Goal: Task Accomplishment & Management: Manage account settings

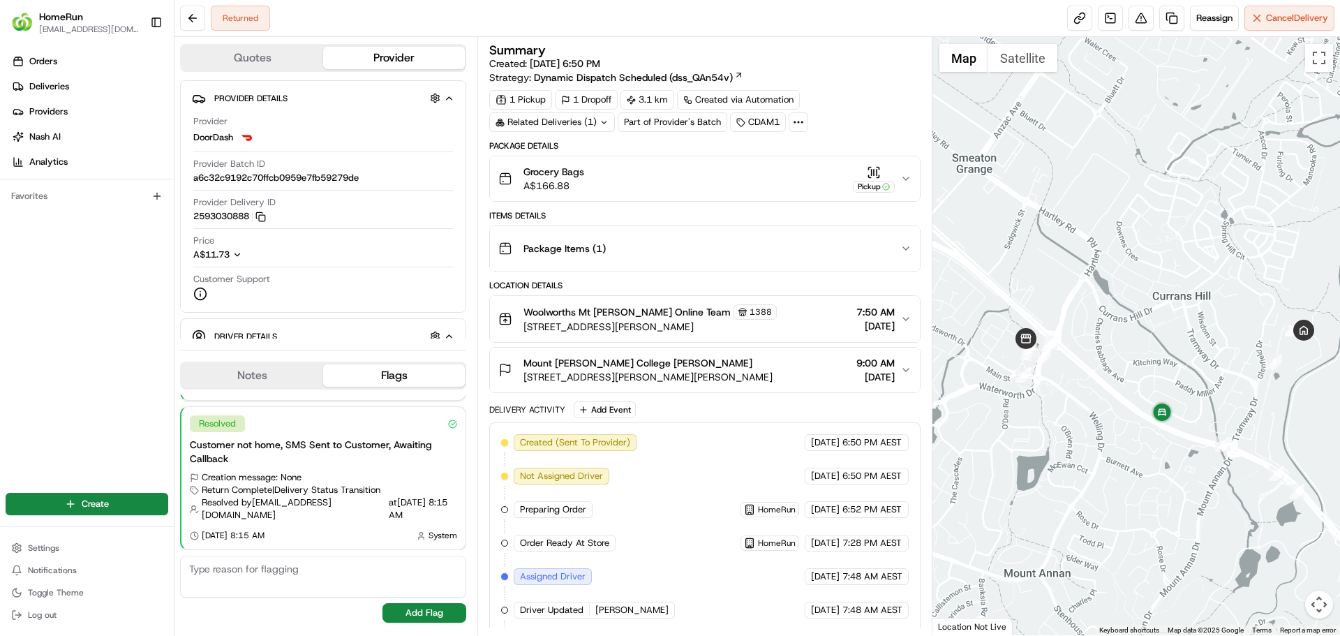
drag, startPoint x: 934, startPoint y: 262, endPoint x: 958, endPoint y: 269, distance: 24.5
click at [958, 269] on div at bounding box center [1136, 336] width 408 height 598
click at [909, 174] on icon "button" at bounding box center [905, 178] width 11 height 11
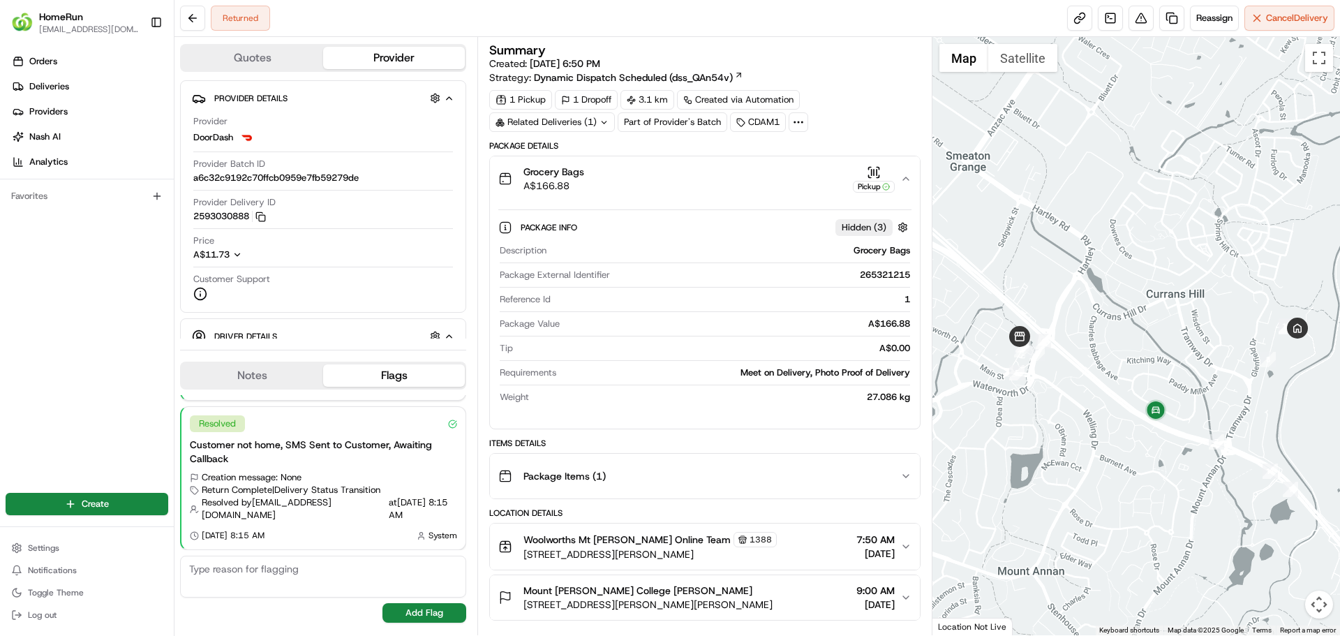
click at [908, 173] on icon "button" at bounding box center [905, 178] width 11 height 11
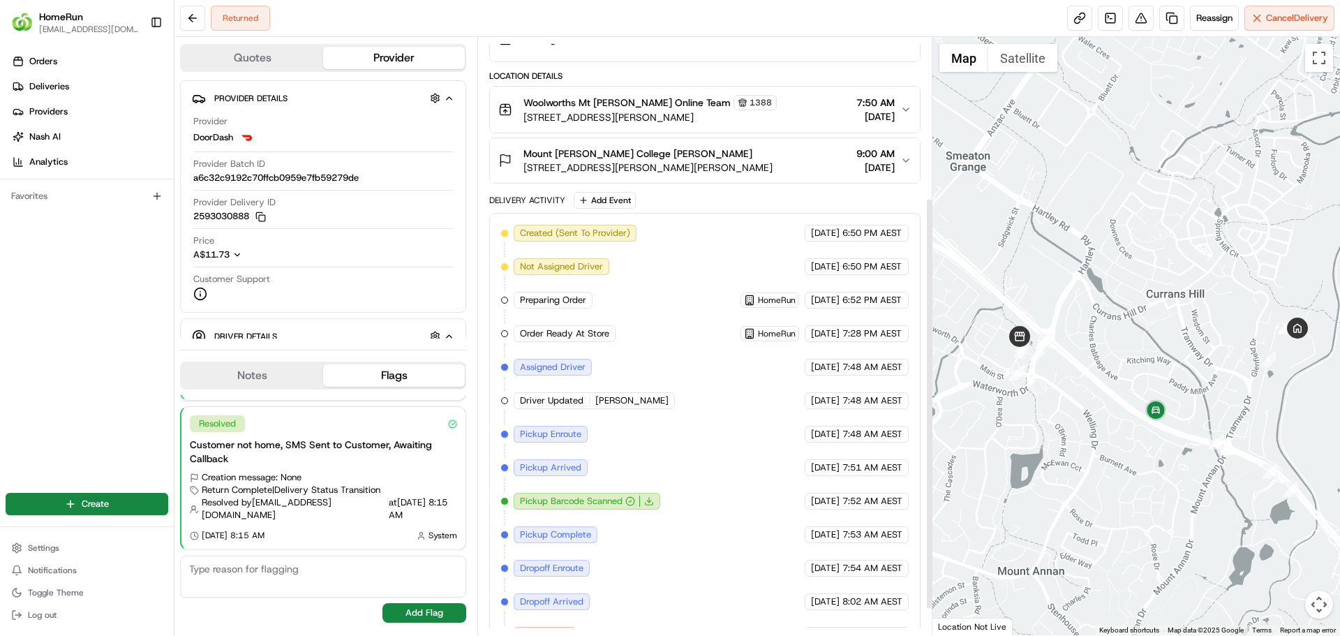
scroll to position [270, 0]
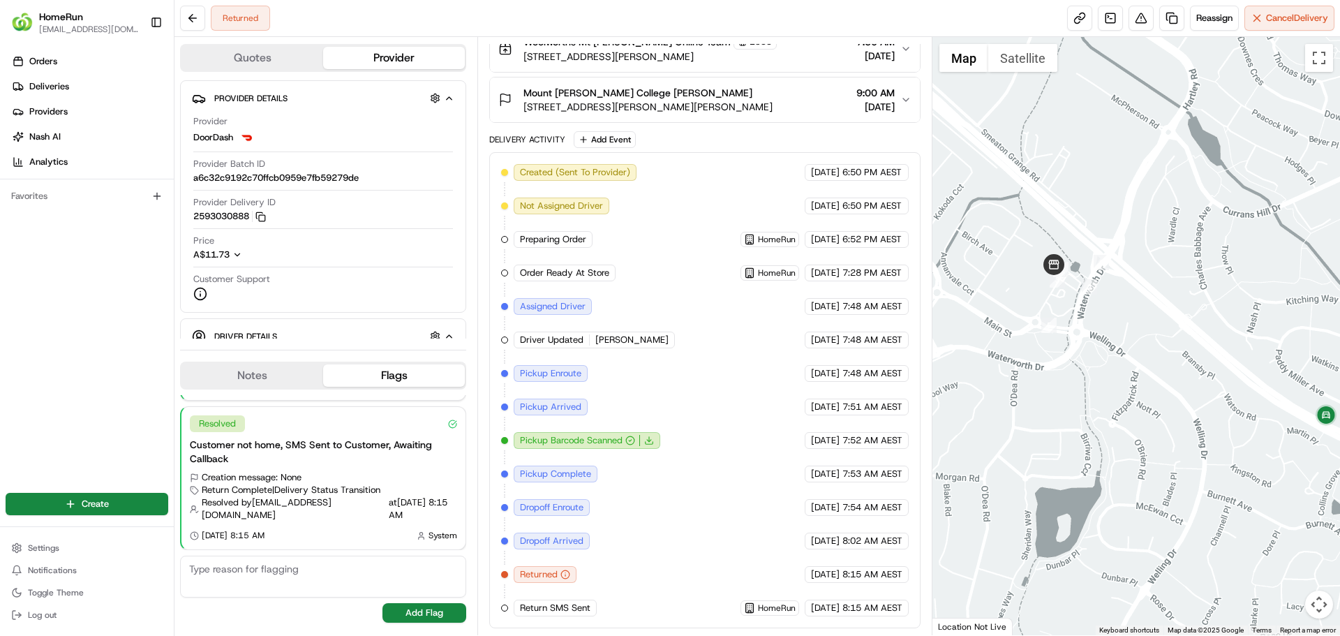
drag, startPoint x: 1038, startPoint y: 308, endPoint x: 1186, endPoint y: 368, distance: 159.4
click at [1186, 368] on div at bounding box center [1136, 336] width 408 height 598
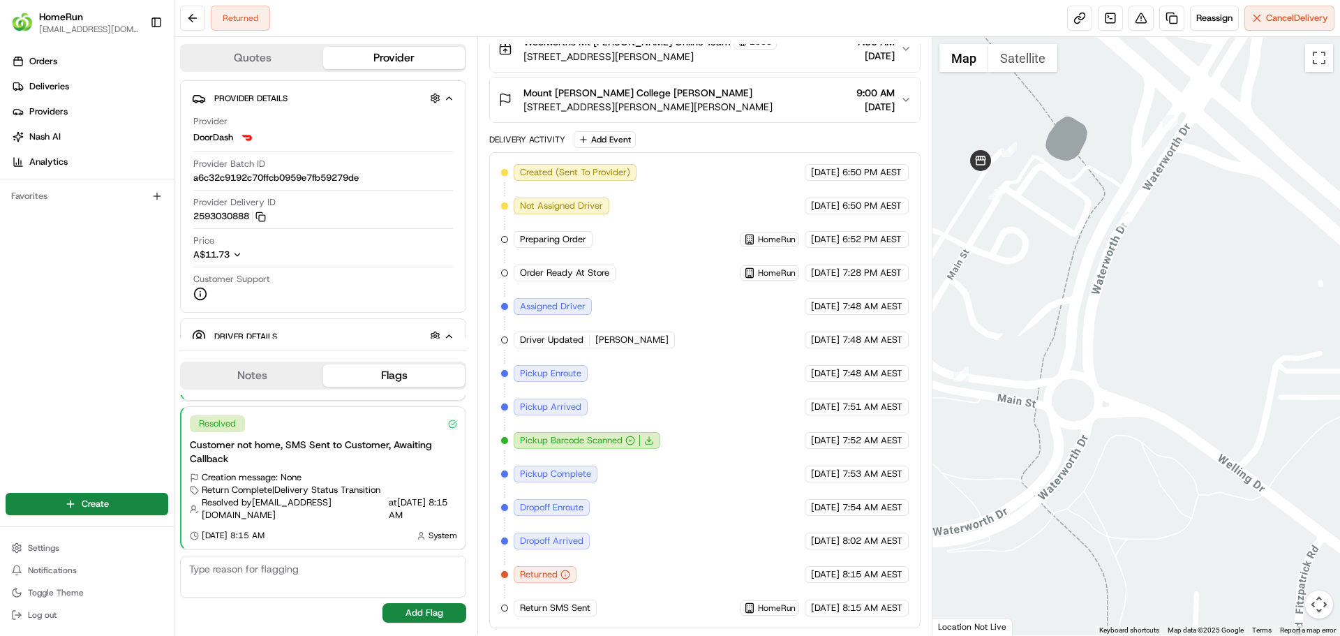
click at [842, 571] on span "8:15 AM AEST" at bounding box center [872, 574] width 60 height 13
click at [537, 567] on div "Returned" at bounding box center [545, 574] width 63 height 17
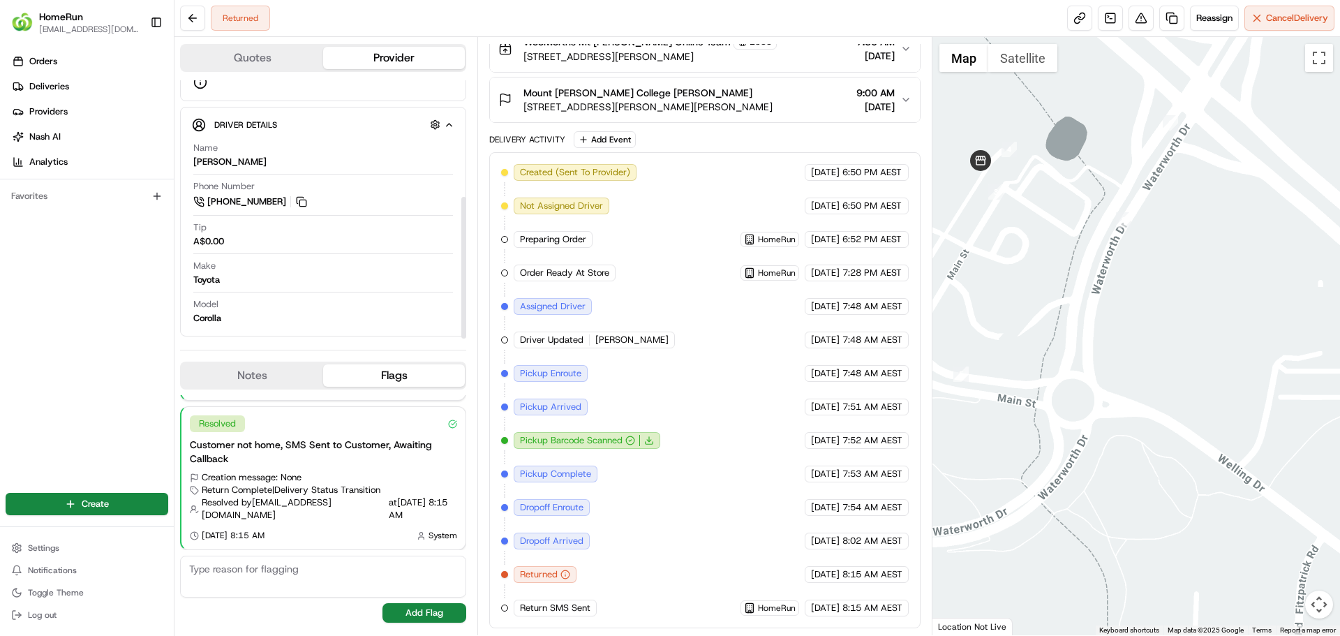
scroll to position [212, 0]
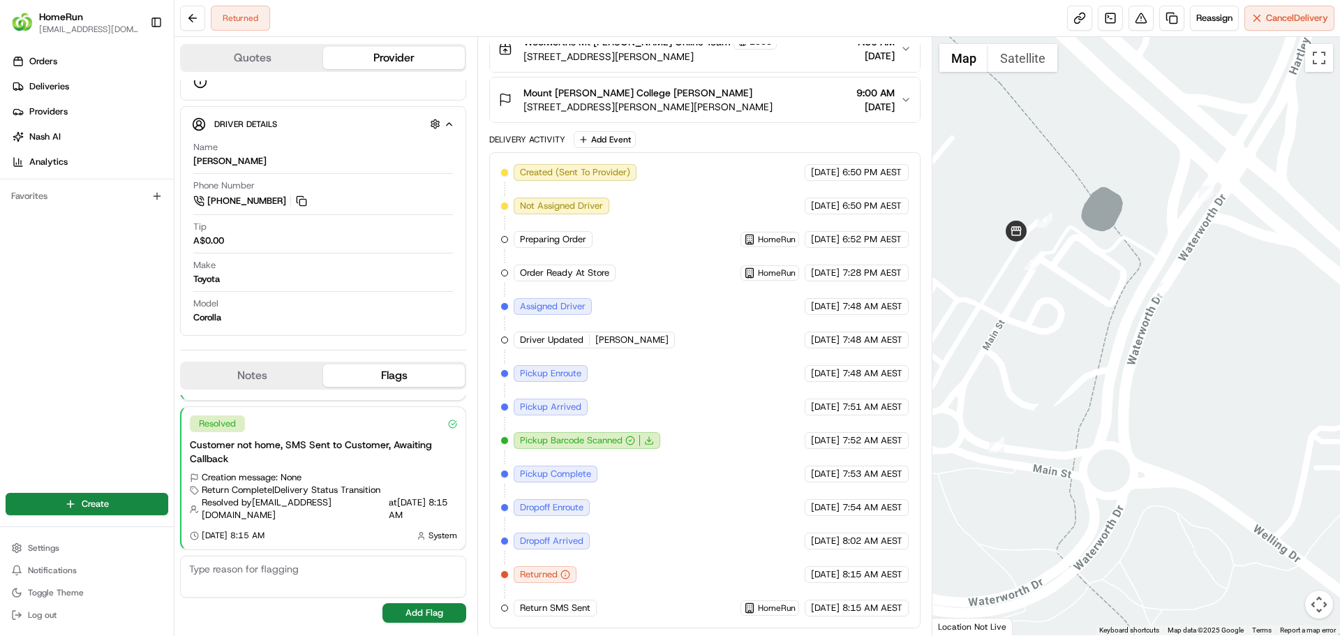
drag, startPoint x: 1152, startPoint y: 407, endPoint x: 1190, endPoint y: 446, distance: 54.8
click at [1190, 447] on div at bounding box center [1136, 336] width 408 height 598
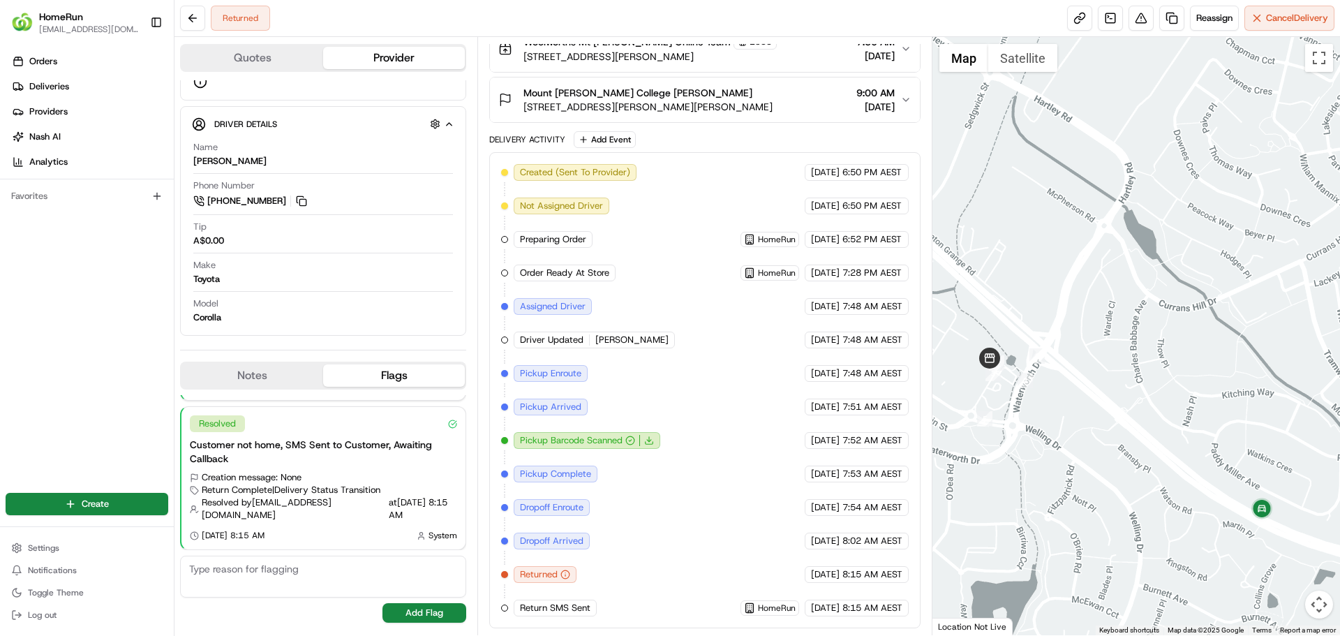
drag, startPoint x: 1259, startPoint y: 412, endPoint x: 1058, endPoint y: 414, distance: 201.0
click at [1058, 414] on div at bounding box center [1136, 336] width 408 height 598
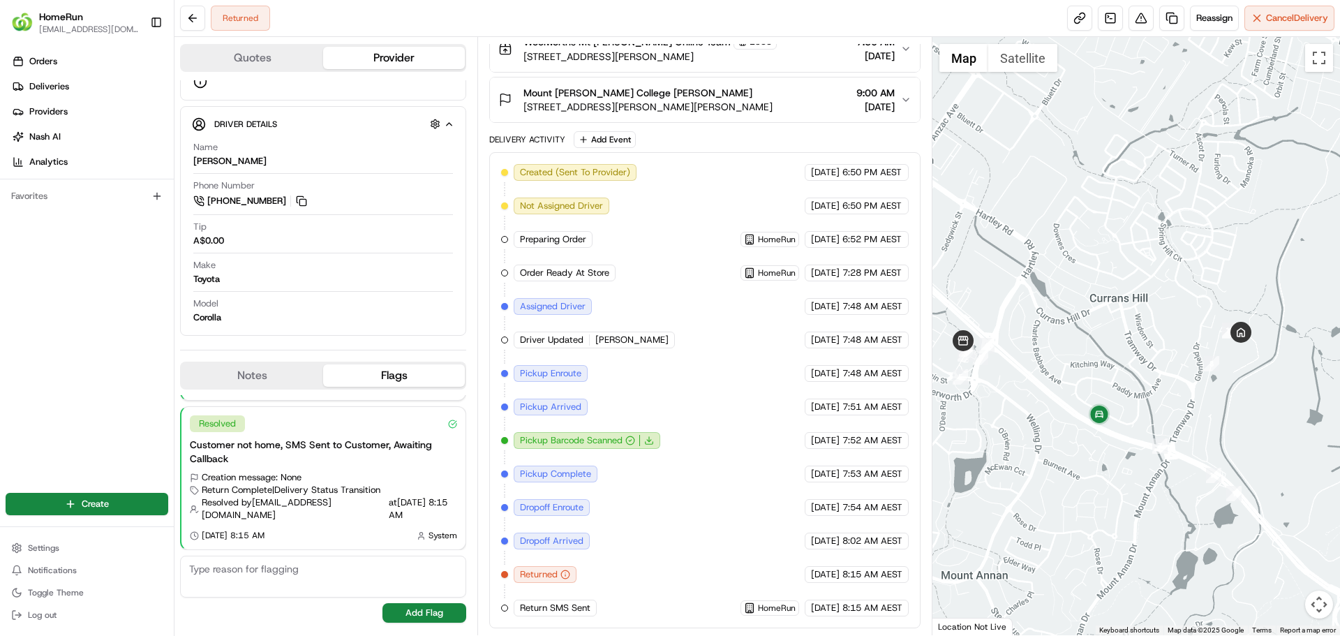
drag, startPoint x: 1184, startPoint y: 493, endPoint x: 1093, endPoint y: 463, distance: 96.2
click at [1093, 463] on div at bounding box center [1136, 336] width 408 height 598
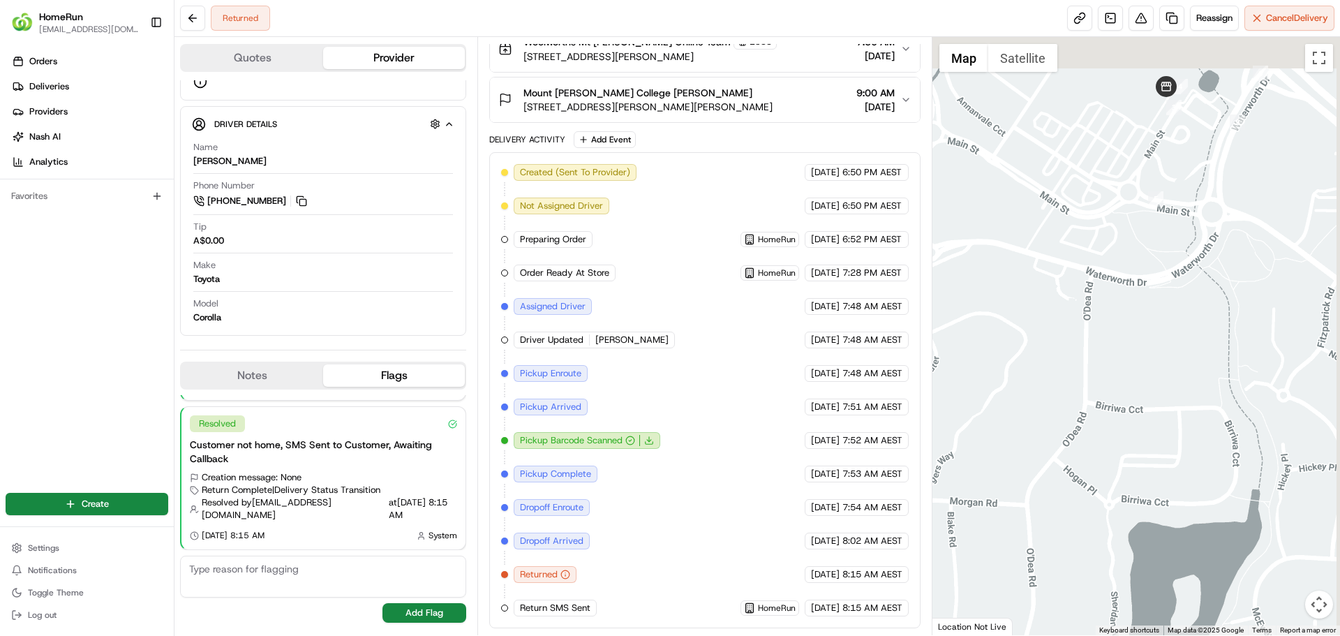
drag, startPoint x: 1197, startPoint y: 274, endPoint x: 1151, endPoint y: 509, distance: 240.3
click at [1151, 509] on div at bounding box center [1136, 336] width 408 height 598
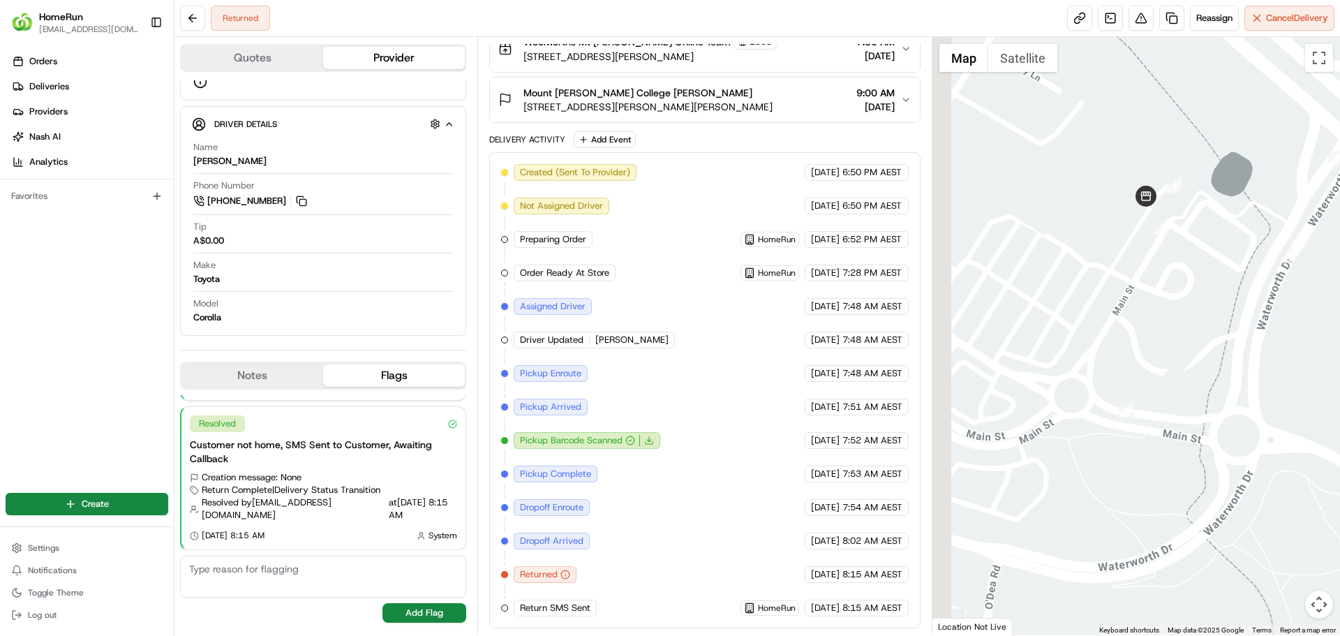
drag, startPoint x: 1165, startPoint y: 455, endPoint x: 1179, endPoint y: 515, distance: 61.5
click at [1184, 514] on div at bounding box center [1136, 336] width 408 height 598
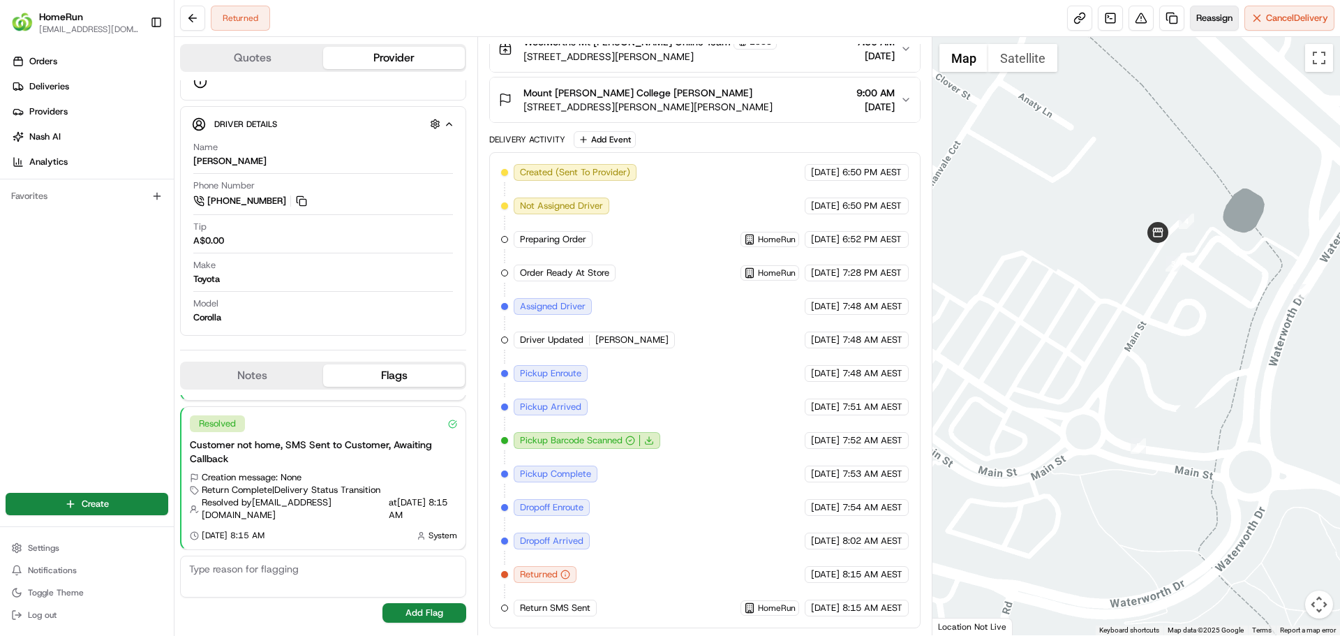
click at [1217, 29] on button "Reassign" at bounding box center [1214, 18] width 49 height 25
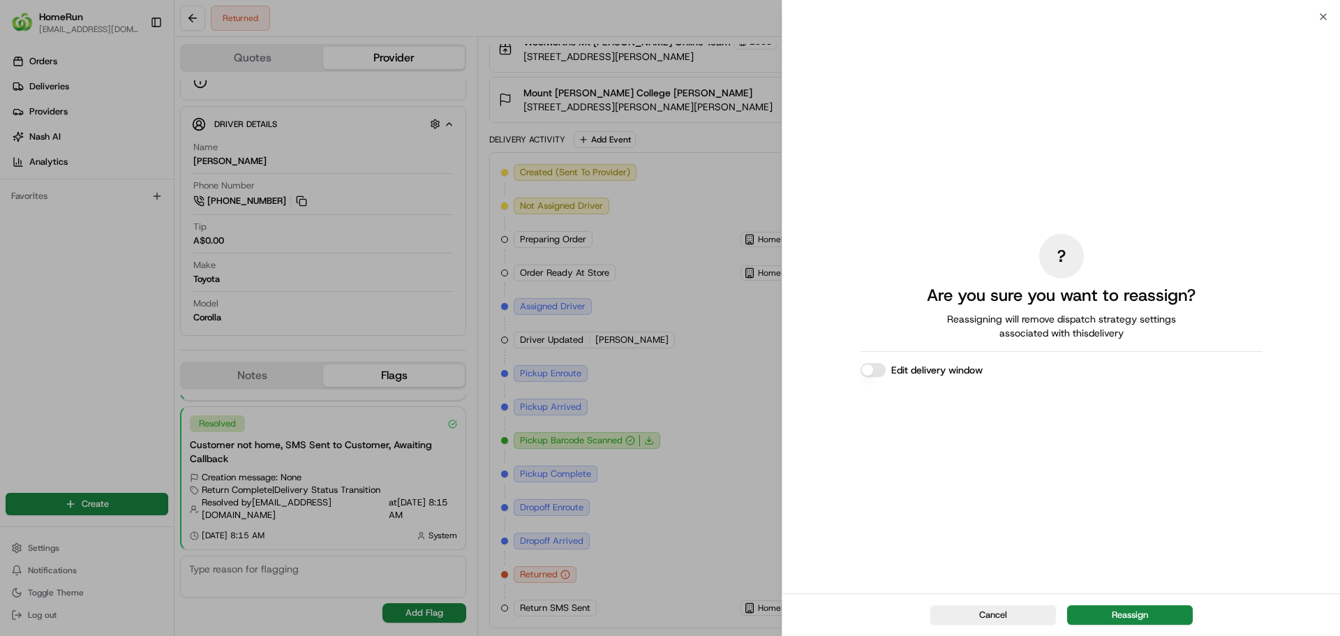
click at [882, 371] on button "Edit delivery window" at bounding box center [872, 370] width 25 height 14
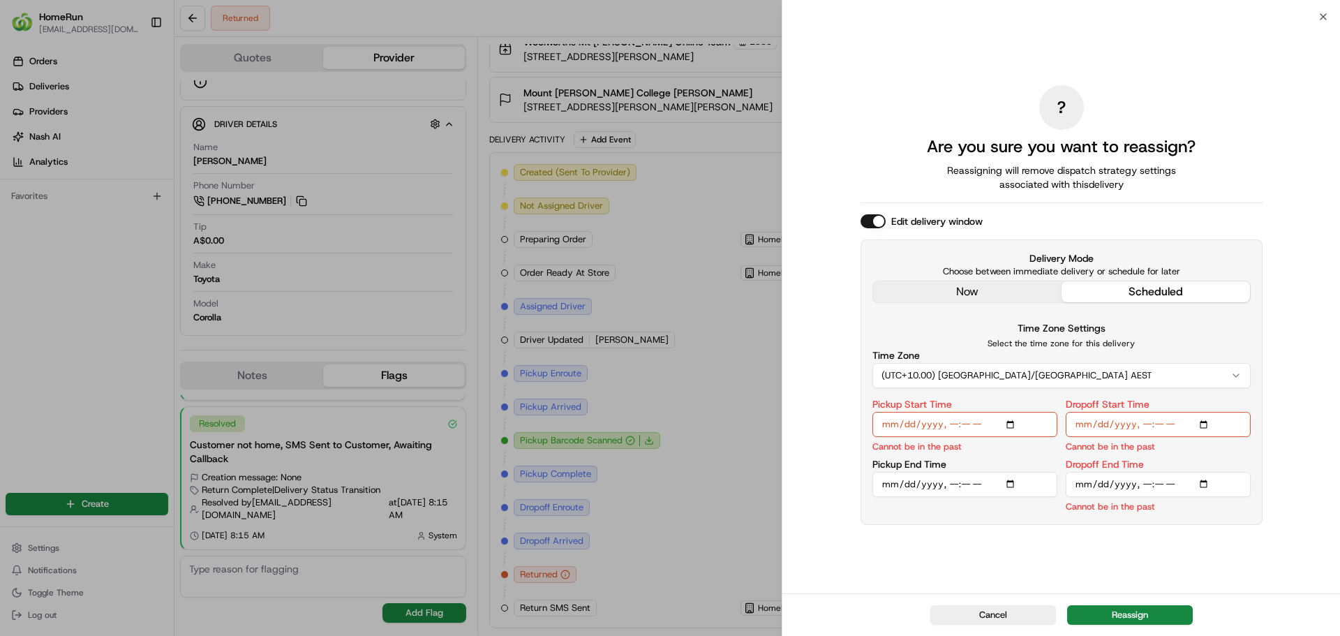
click at [977, 293] on div "? Are you sure you want to reassign? Reassigning will remove dispatch strategy …" at bounding box center [1061, 305] width 402 height 571
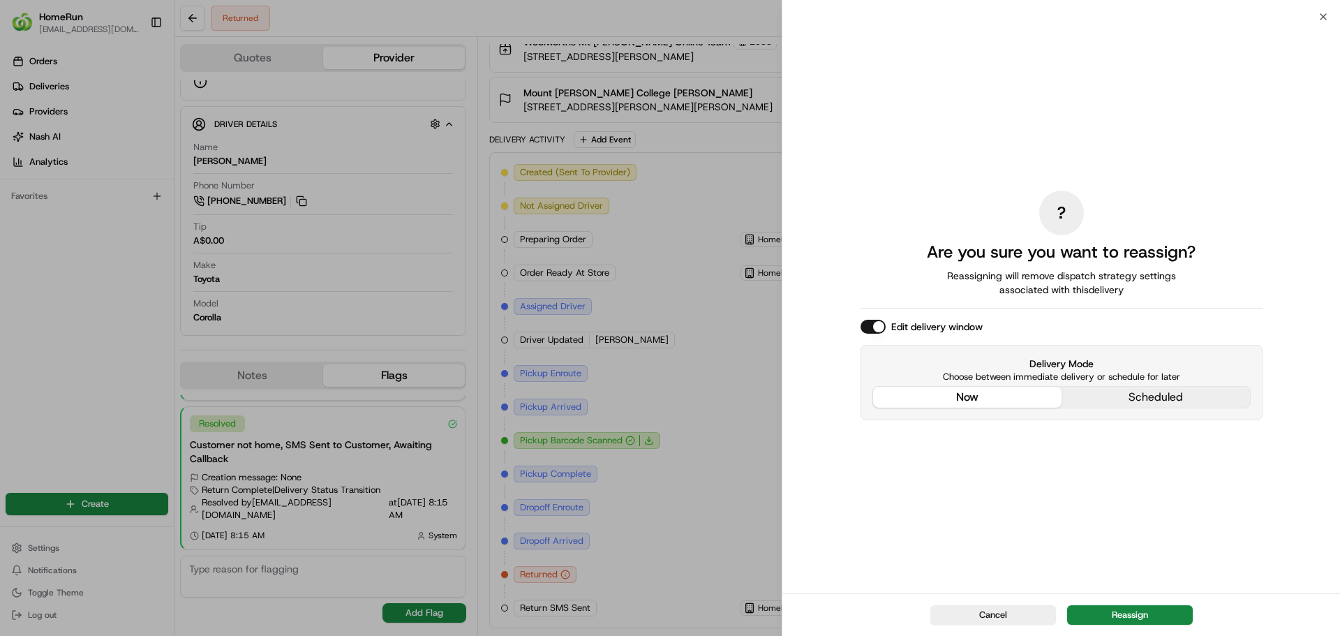
click at [976, 395] on button "now" at bounding box center [967, 397] width 188 height 21
click at [1126, 618] on button "Reassign" at bounding box center [1130, 615] width 126 height 20
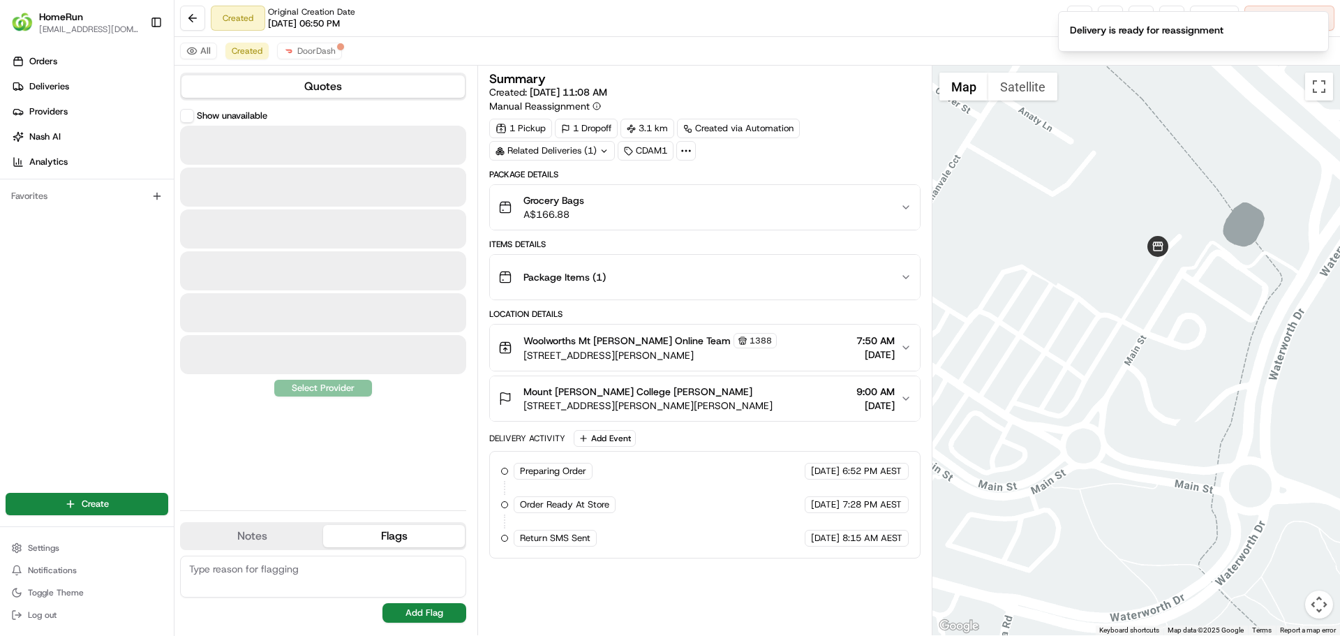
scroll to position [0, 0]
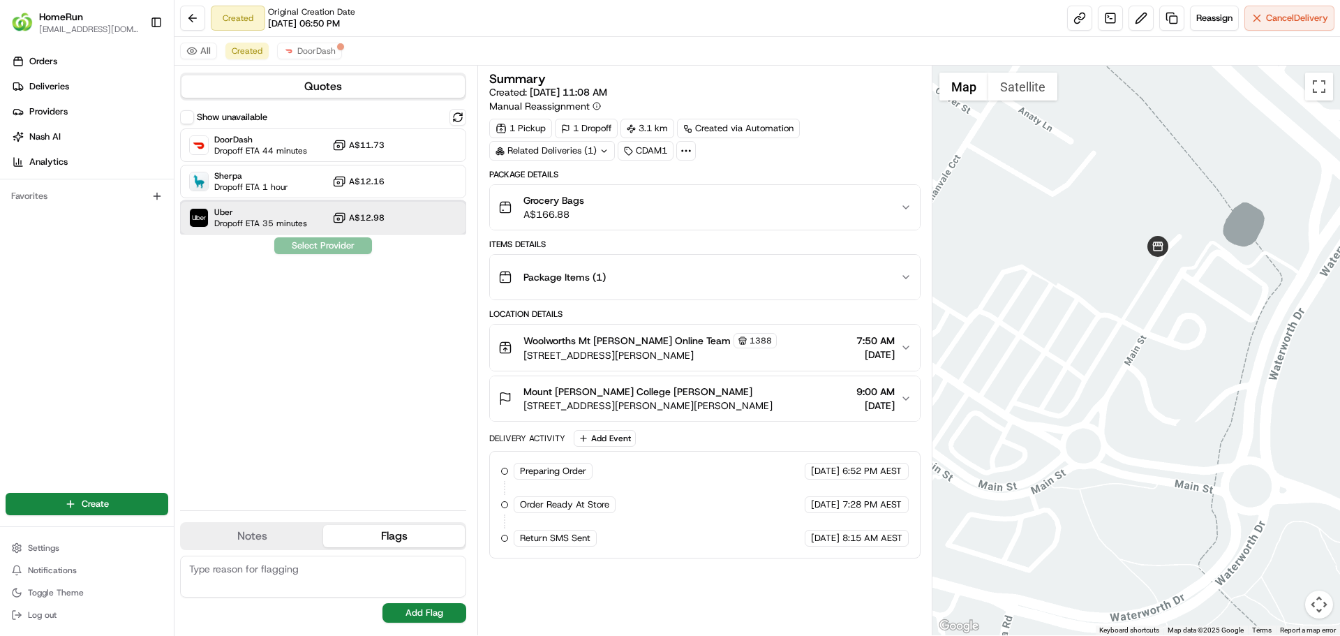
click at [281, 209] on span "Uber" at bounding box center [260, 212] width 93 height 11
click at [347, 253] on button "Assign Provider" at bounding box center [323, 245] width 99 height 17
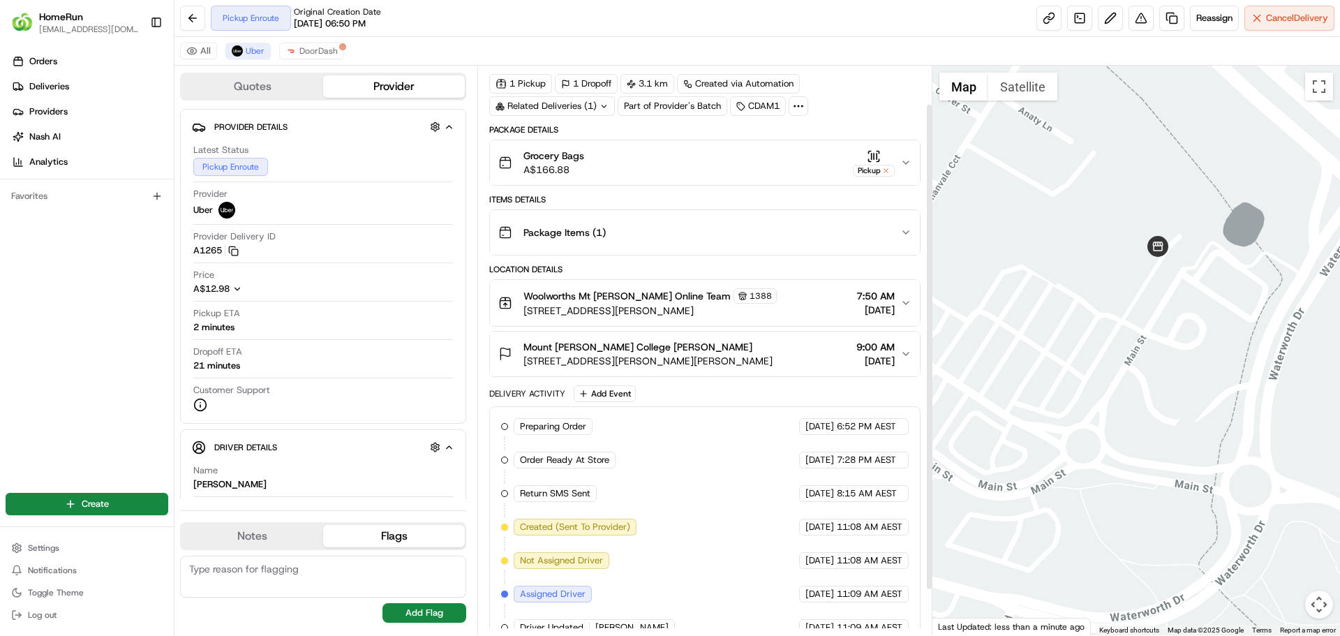
scroll to position [98, 0]
